Goal: Information Seeking & Learning: Learn about a topic

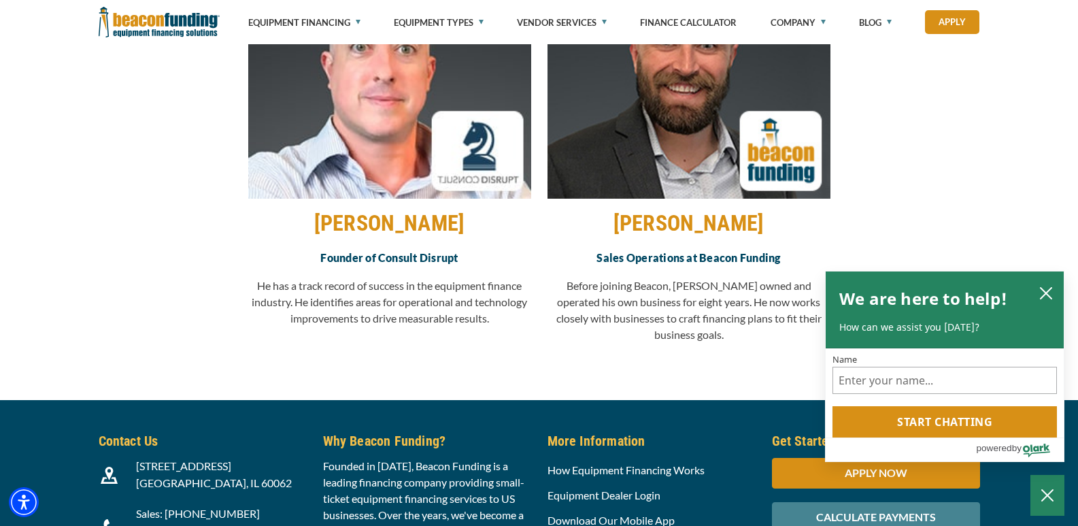
scroll to position [1200, 0]
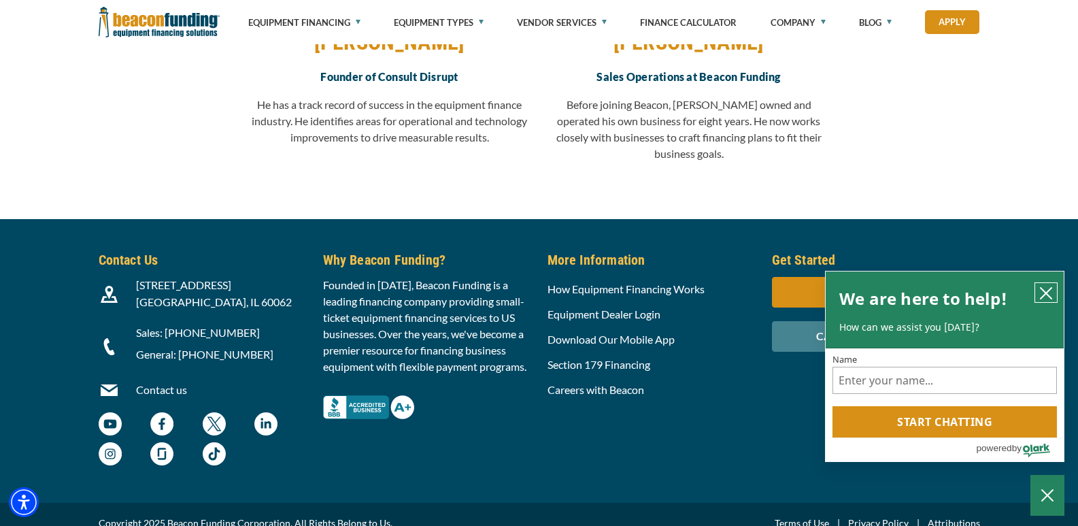
click at [1050, 286] on icon "close chatbox" at bounding box center [1046, 293] width 14 height 14
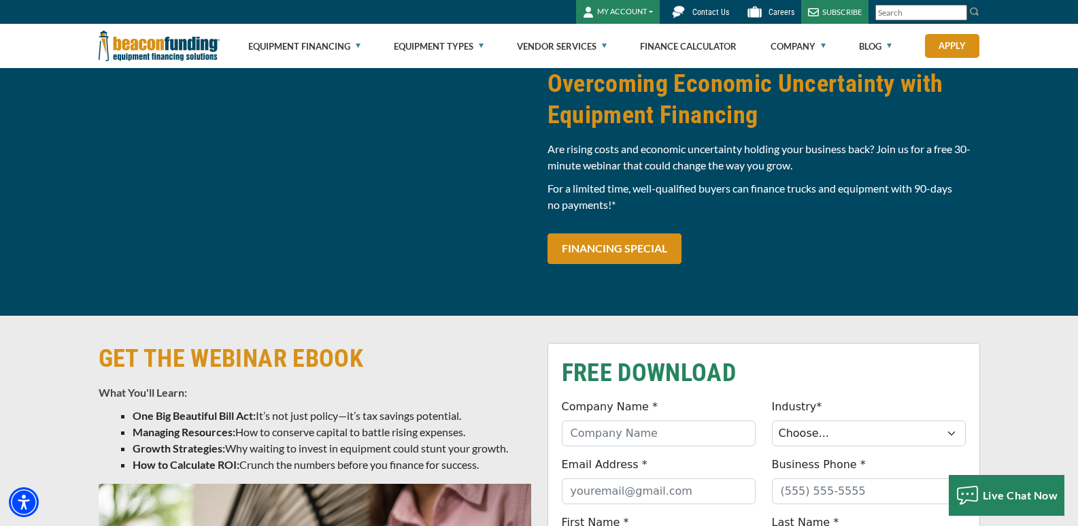
scroll to position [0, 0]
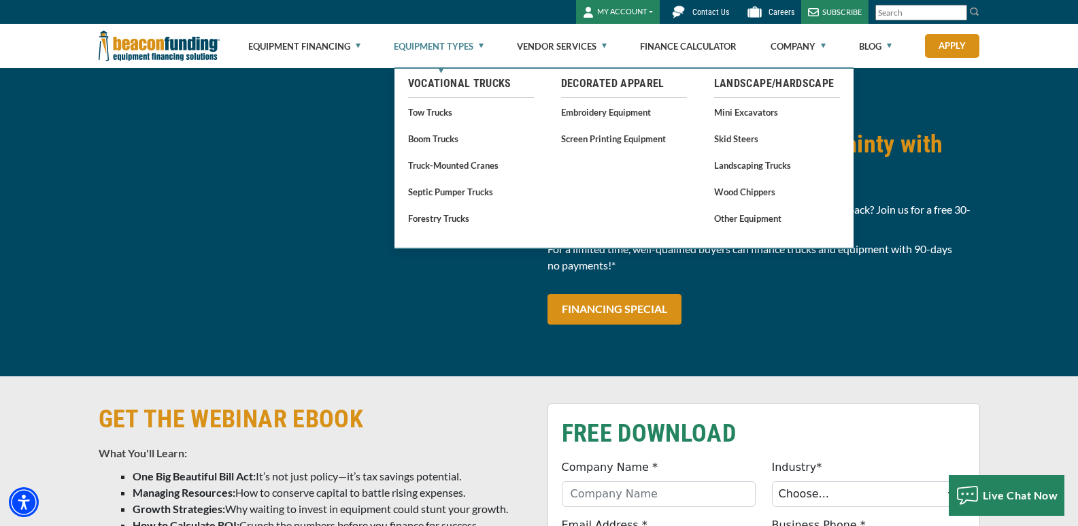
click at [424, 44] on link "Equipment Types" at bounding box center [439, 46] width 90 height 44
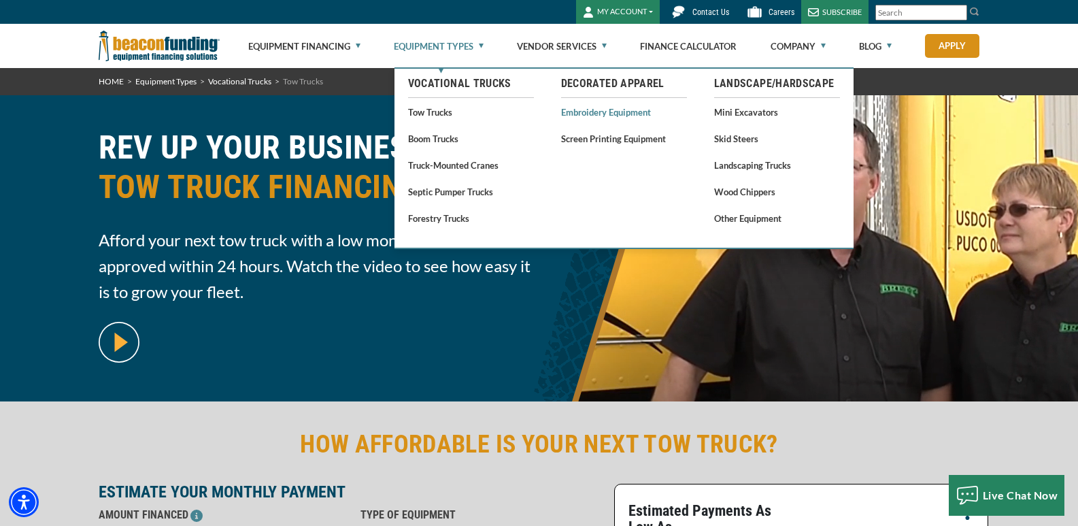
click at [590, 113] on link "Embroidery Equipment" at bounding box center [624, 111] width 126 height 17
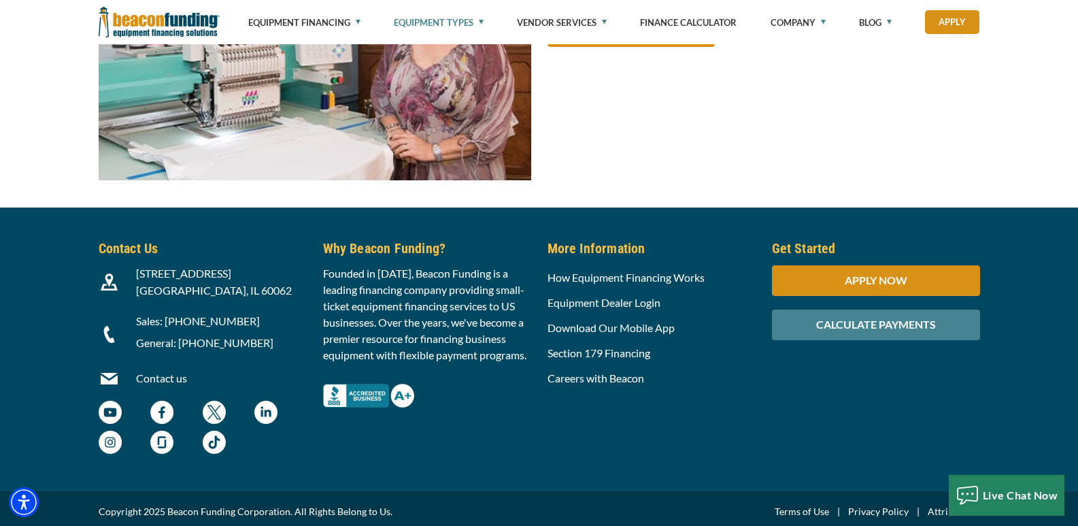
scroll to position [5153, 0]
